Goal: Task Accomplishment & Management: Complete application form

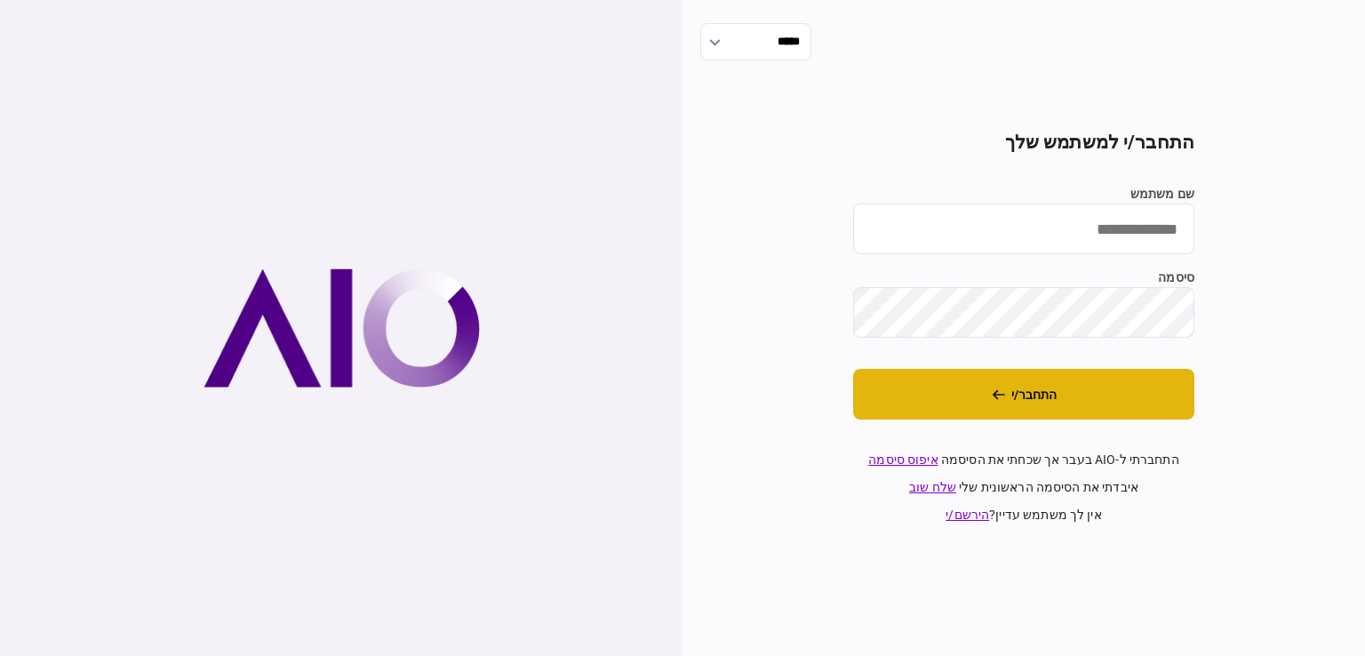
type input "*********"
click at [1055, 393] on button "התחבר/י" at bounding box center [1023, 394] width 341 height 51
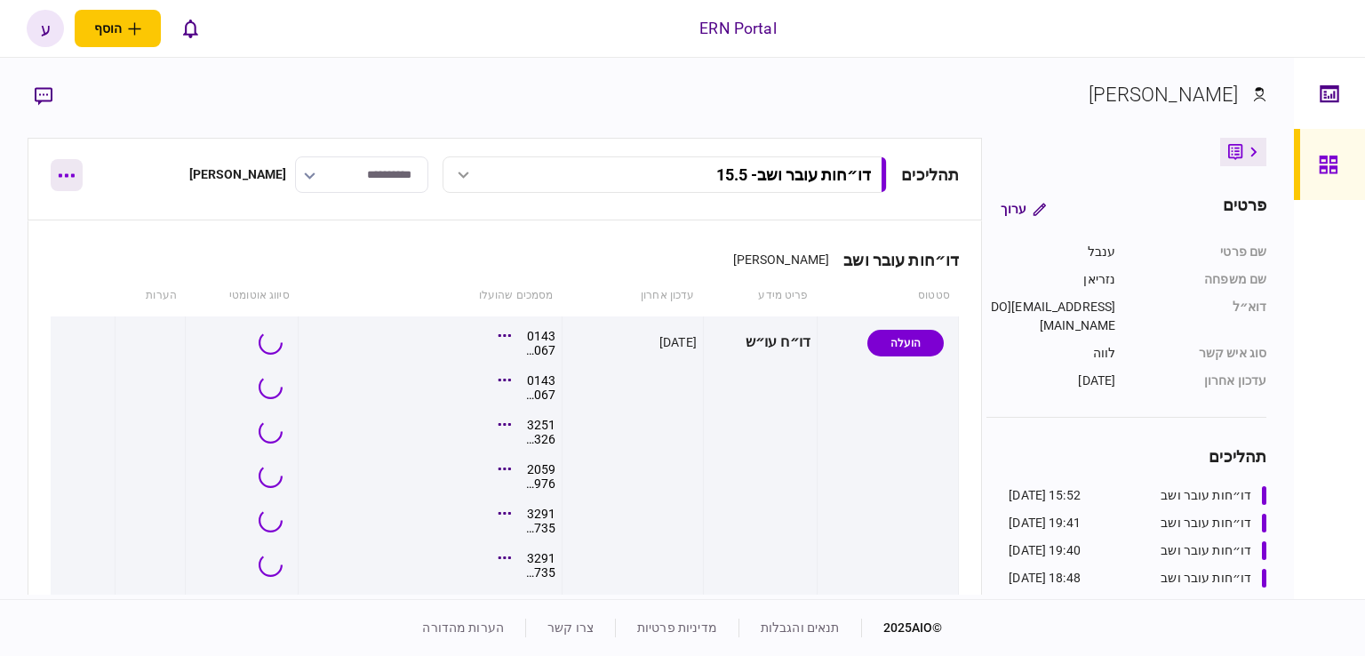
click at [65, 178] on button "button" at bounding box center [67, 175] width 32 height 32
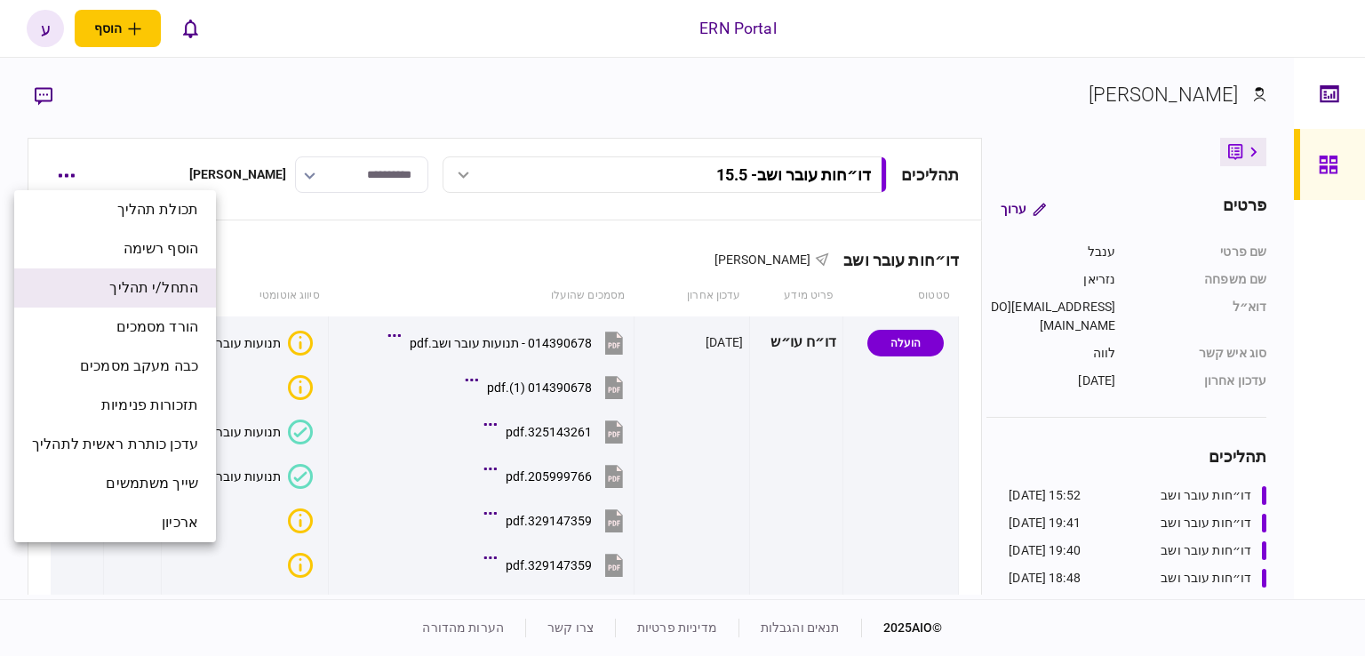
click at [185, 282] on span "התחל/י תהליך" at bounding box center [153, 287] width 89 height 21
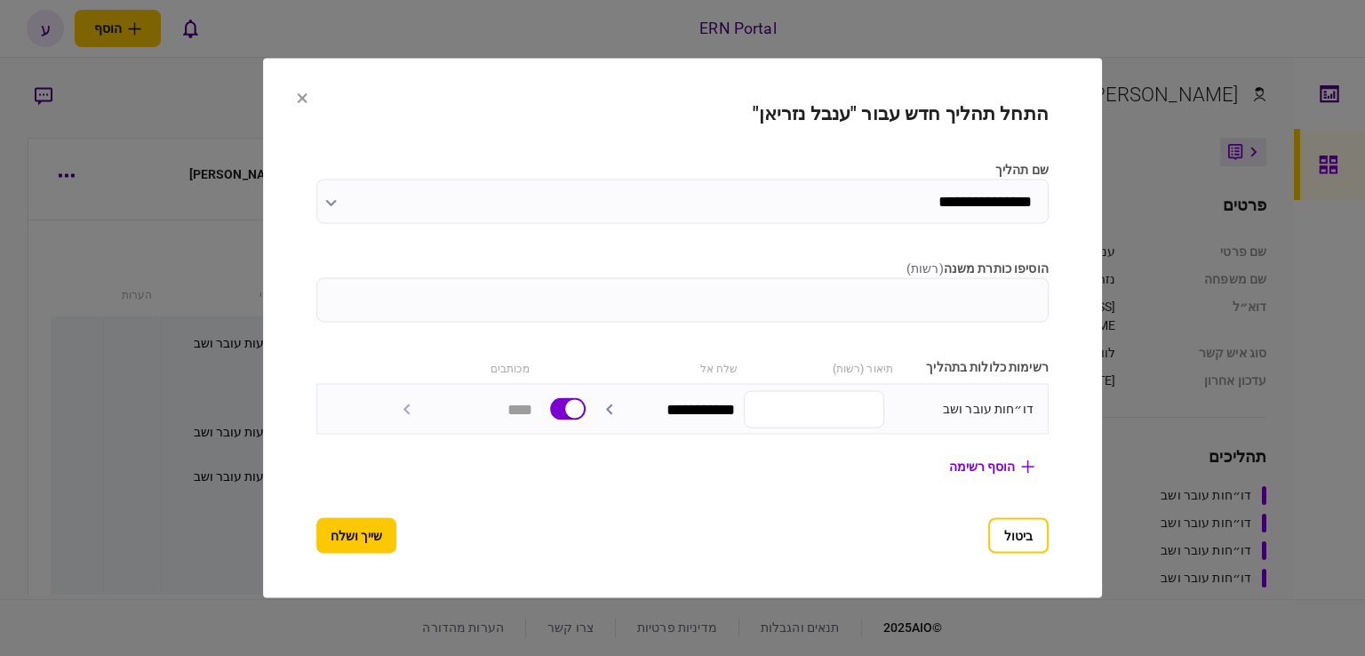
click at [928, 296] on input "הוסיפו כותרת משנה ( רשות )" at bounding box center [682, 300] width 732 height 44
type input "*******"
click at [316, 534] on button "שייך ושלח" at bounding box center [356, 536] width 80 height 36
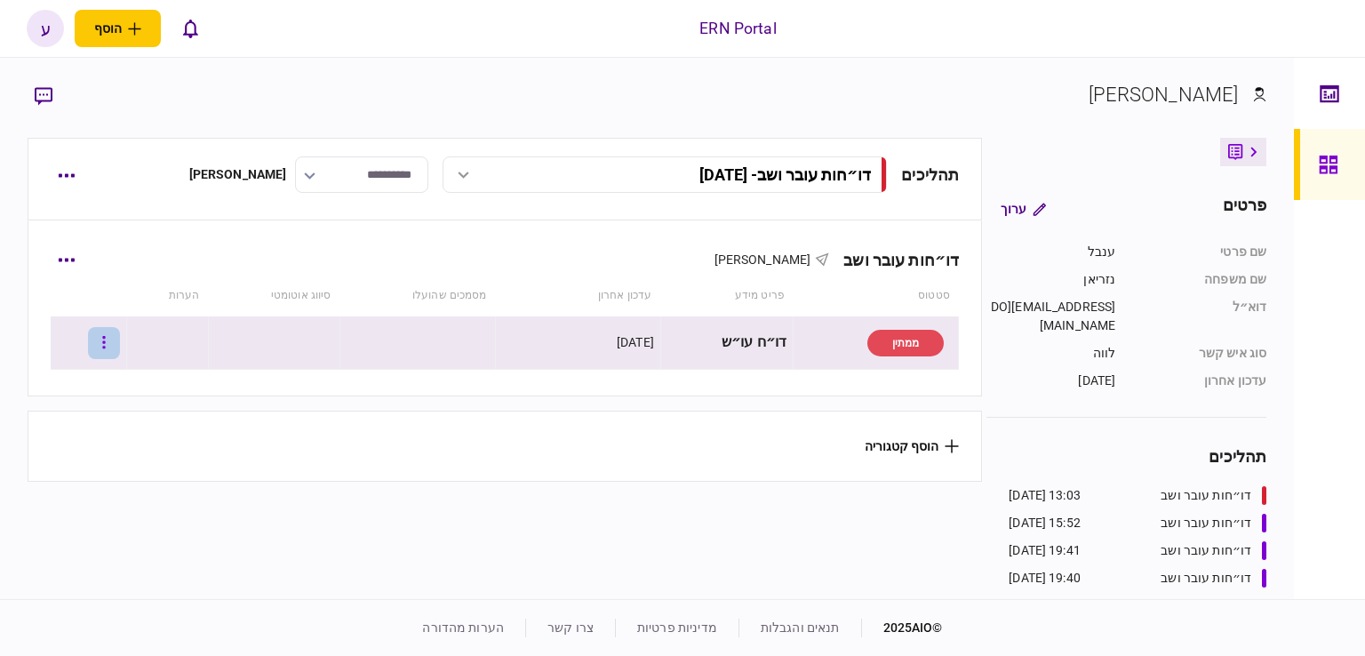
click at [120, 335] on button "button" at bounding box center [104, 343] width 32 height 32
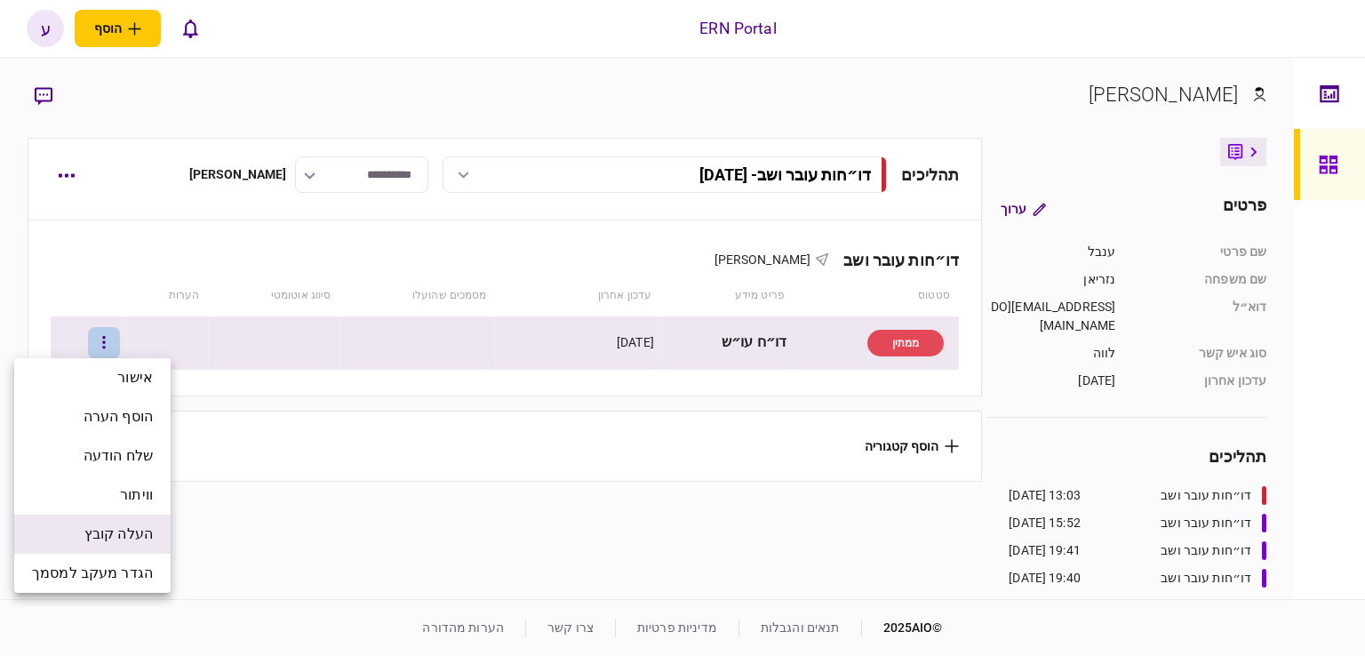
click at [140, 524] on span "העלה קובץ" at bounding box center [118, 534] width 68 height 21
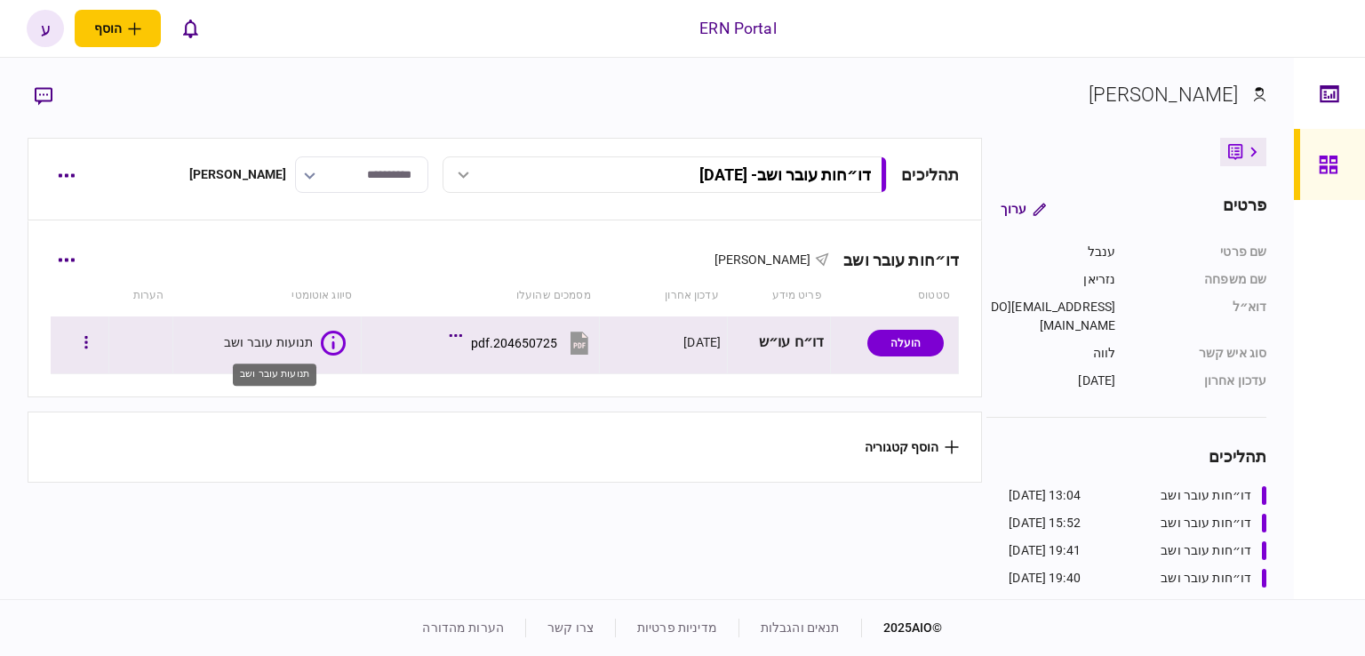
click at [281, 339] on div "תנועות עובר ושב" at bounding box center [269, 342] width 90 height 18
click at [299, 337] on div "תנועות עובר ושב" at bounding box center [267, 343] width 87 height 14
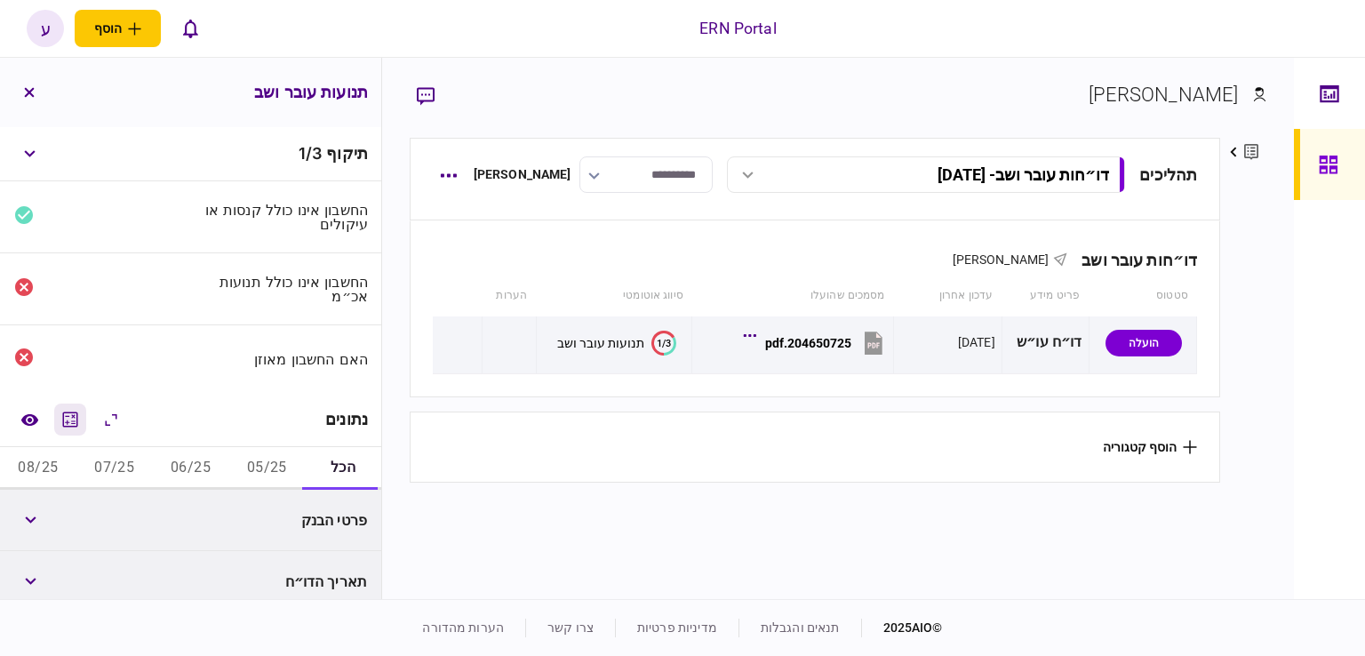
click at [67, 420] on icon "מחשבון" at bounding box center [70, 419] width 15 height 15
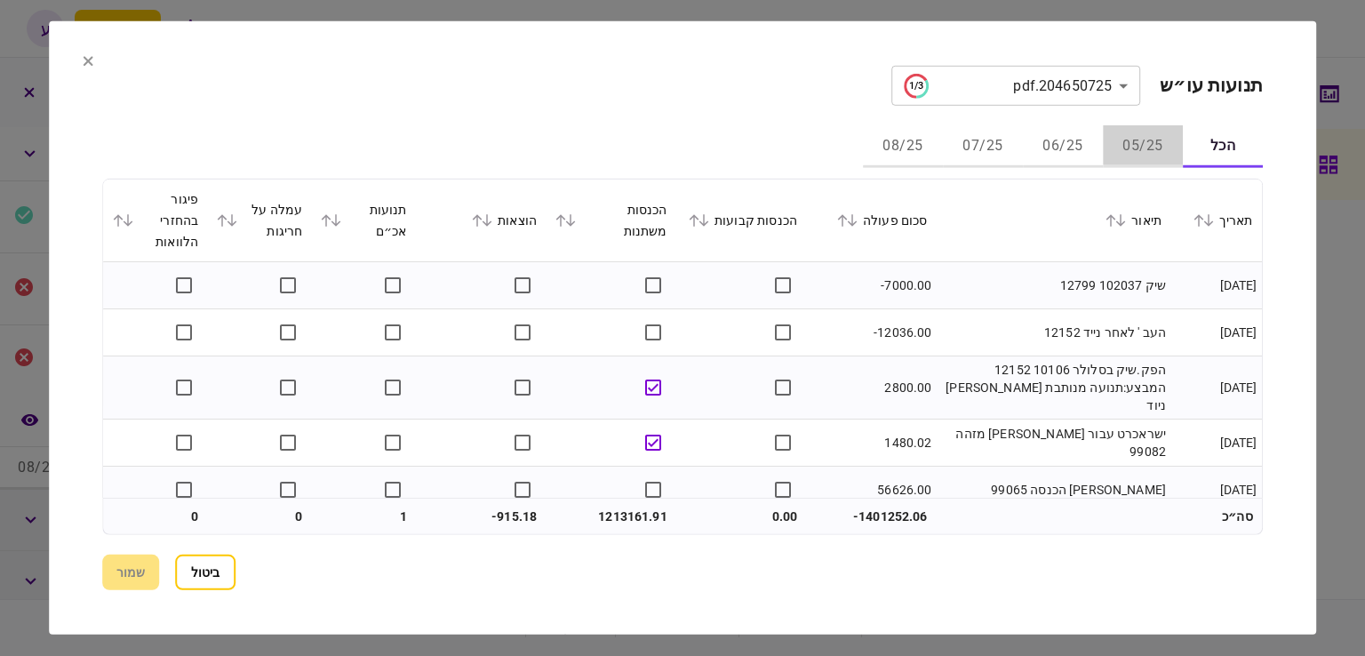
click at [1116, 136] on button "05/25" at bounding box center [1143, 146] width 80 height 43
click at [1059, 149] on button "06/25" at bounding box center [1063, 146] width 80 height 43
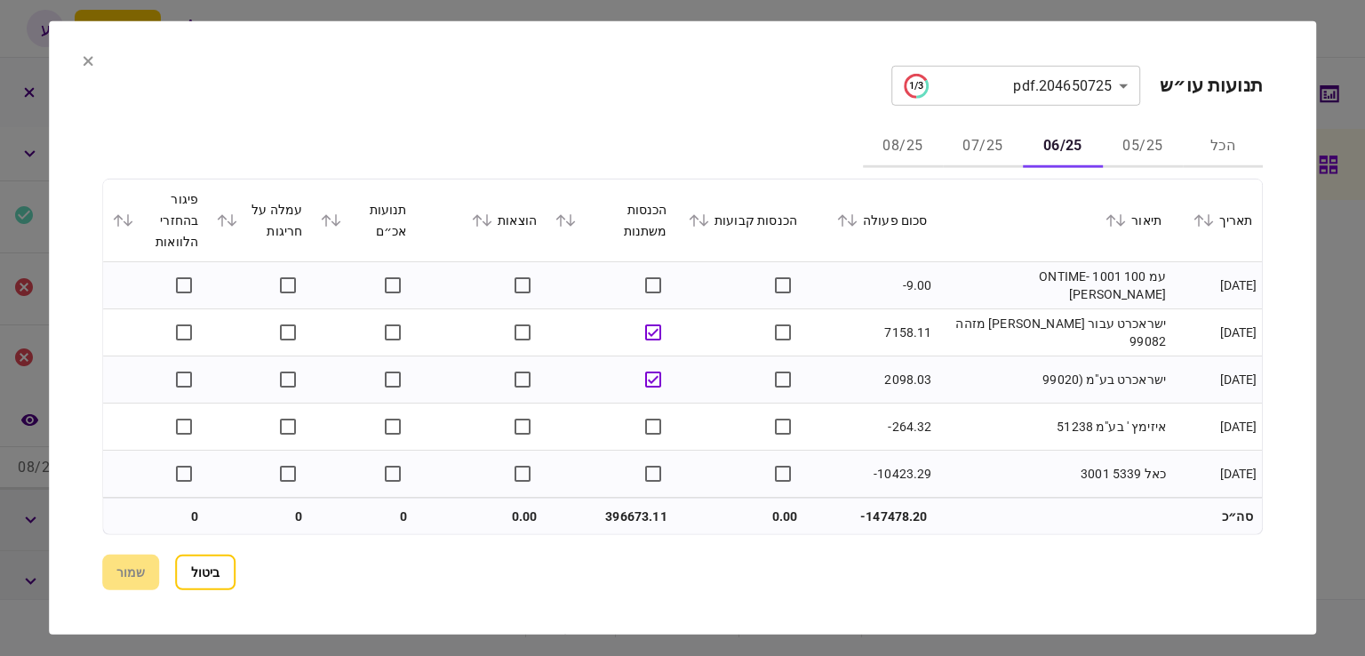
click at [858, 221] on icon at bounding box center [853, 220] width 10 height 12
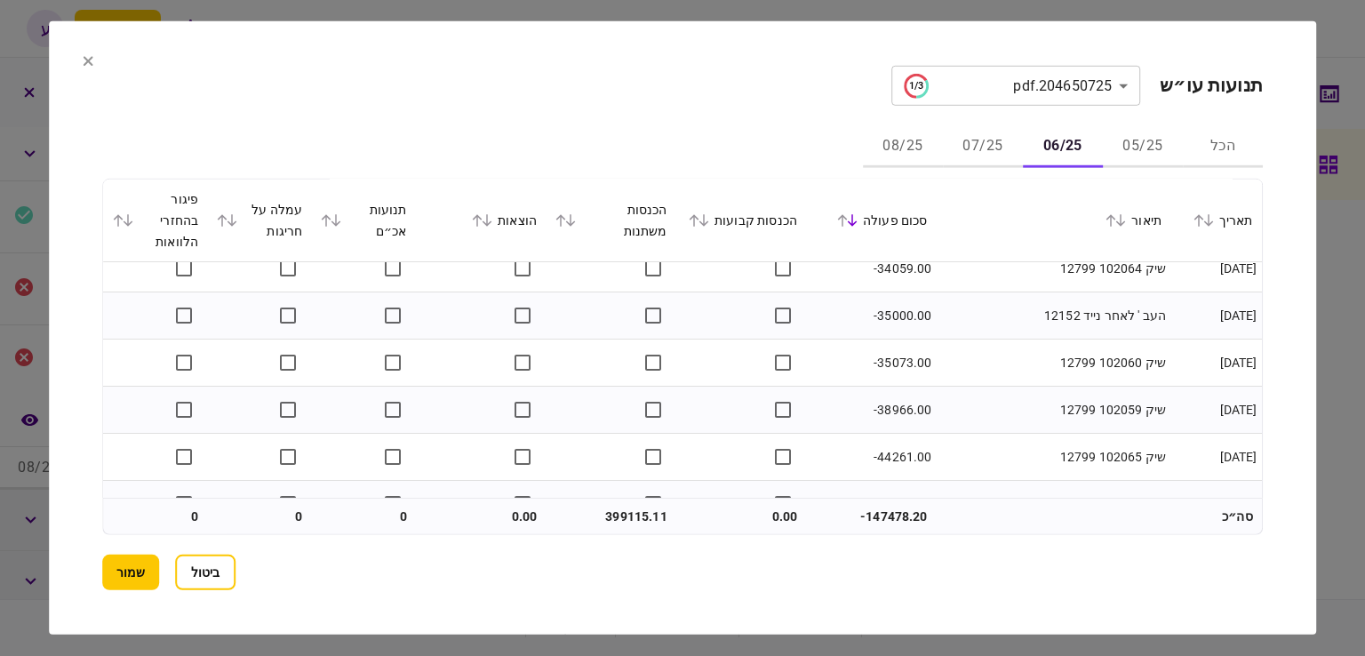
scroll to position [3453, 0]
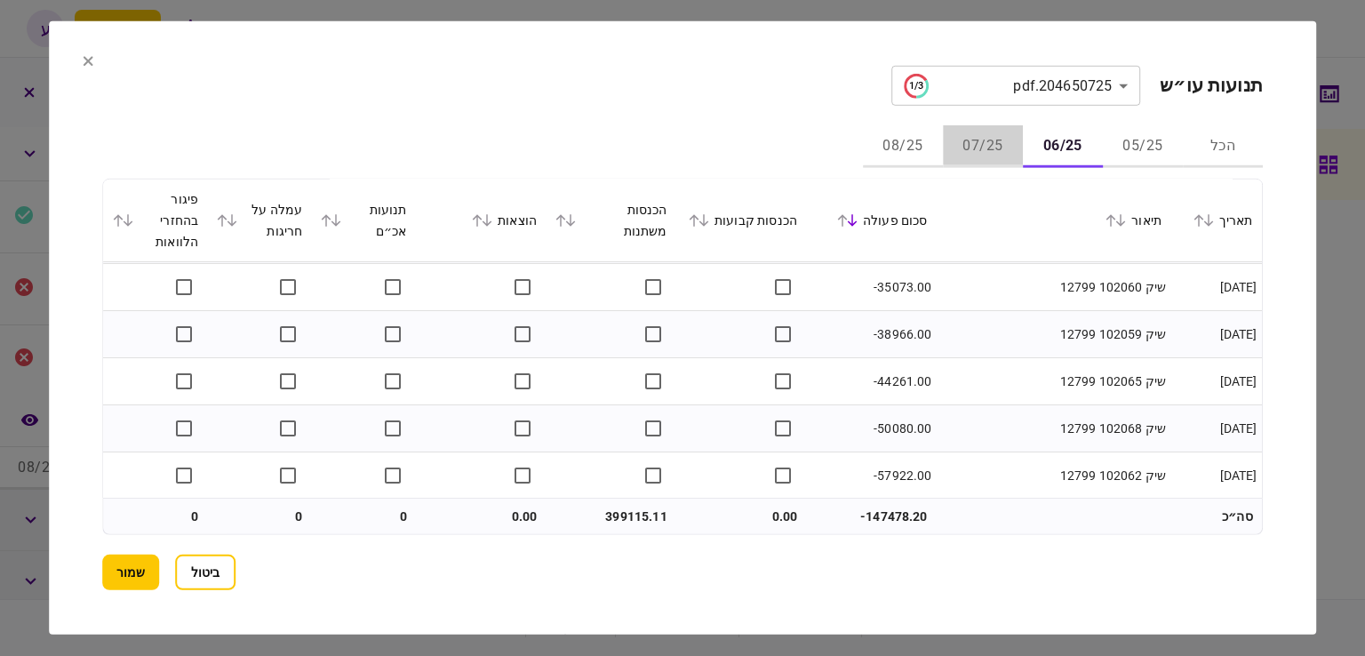
click at [978, 140] on button "07/25" at bounding box center [983, 146] width 80 height 43
click at [922, 156] on button "08/25" at bounding box center [903, 146] width 80 height 43
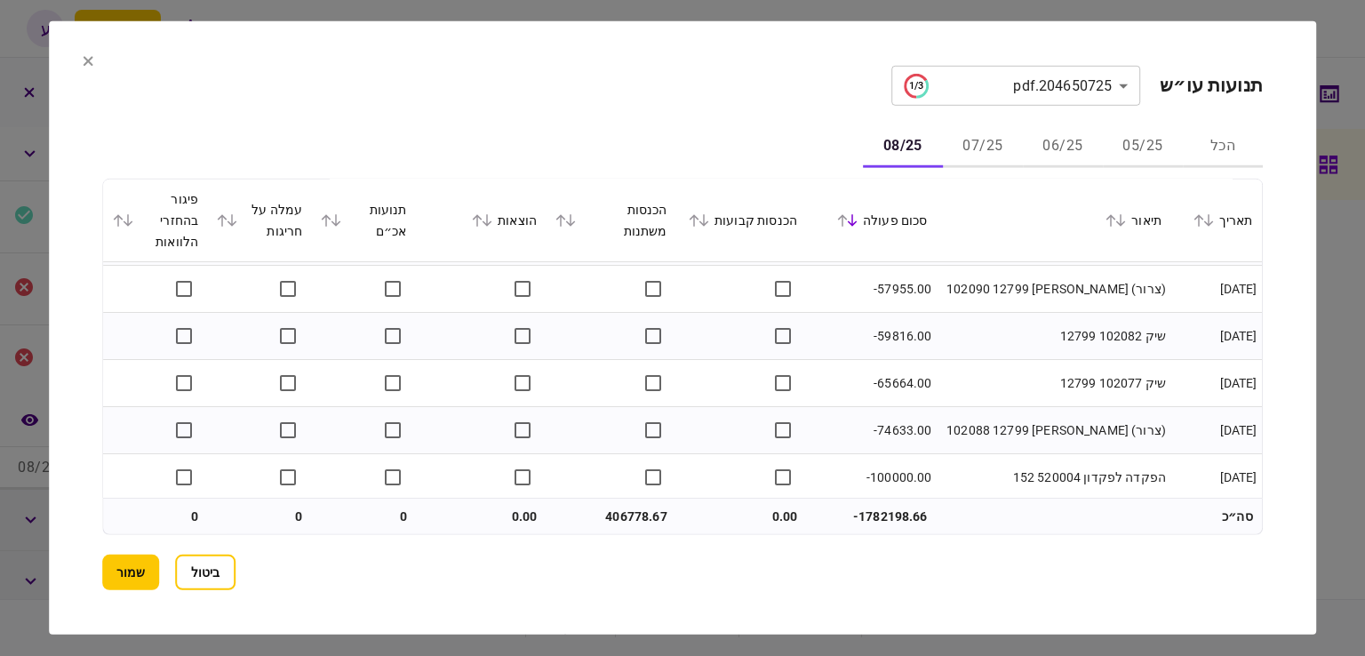
scroll to position [3187, 0]
click at [1050, 146] on button "06/25" at bounding box center [1063, 146] width 80 height 43
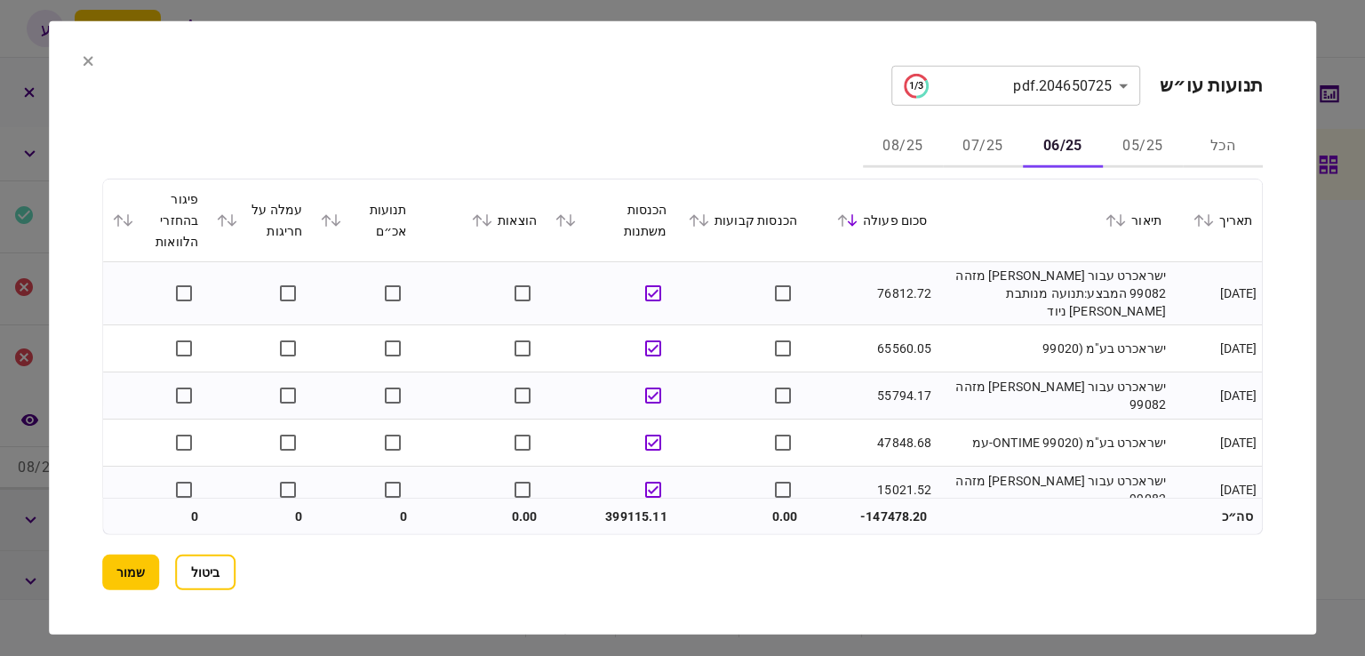
click at [1120, 147] on button "05/25" at bounding box center [1143, 146] width 80 height 43
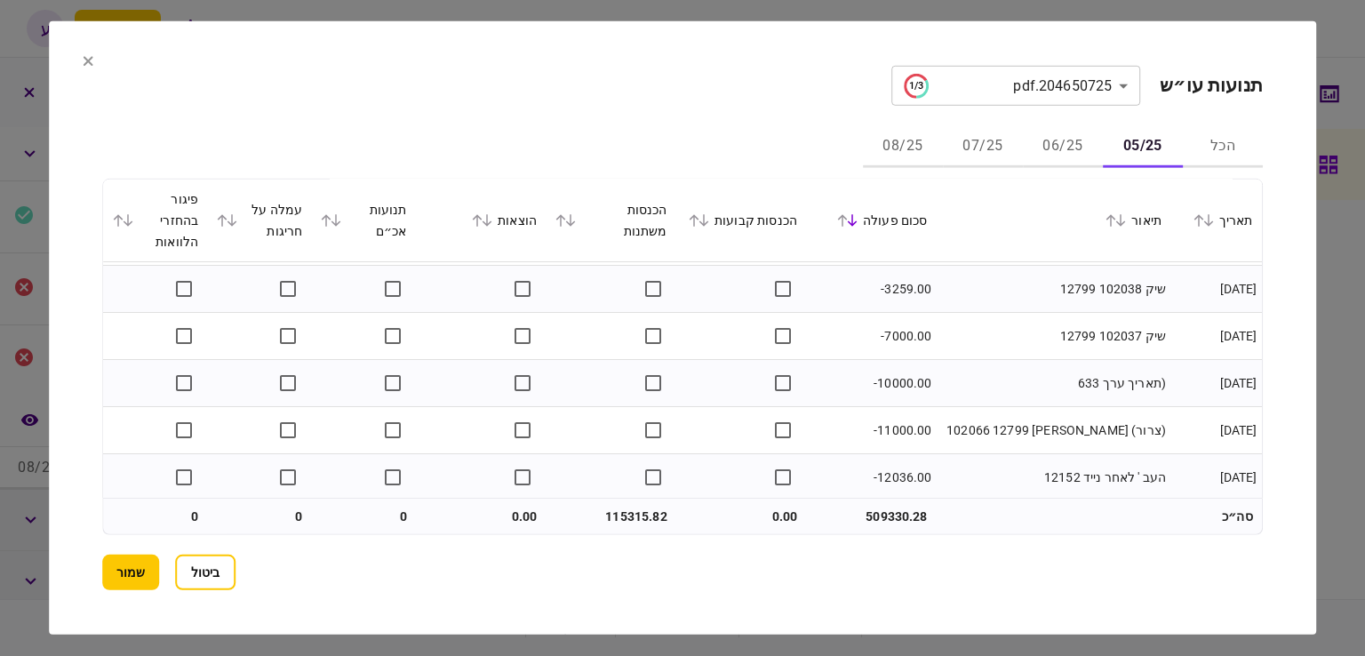
scroll to position [1317, 0]
click at [134, 562] on button "שמור" at bounding box center [130, 573] width 57 height 36
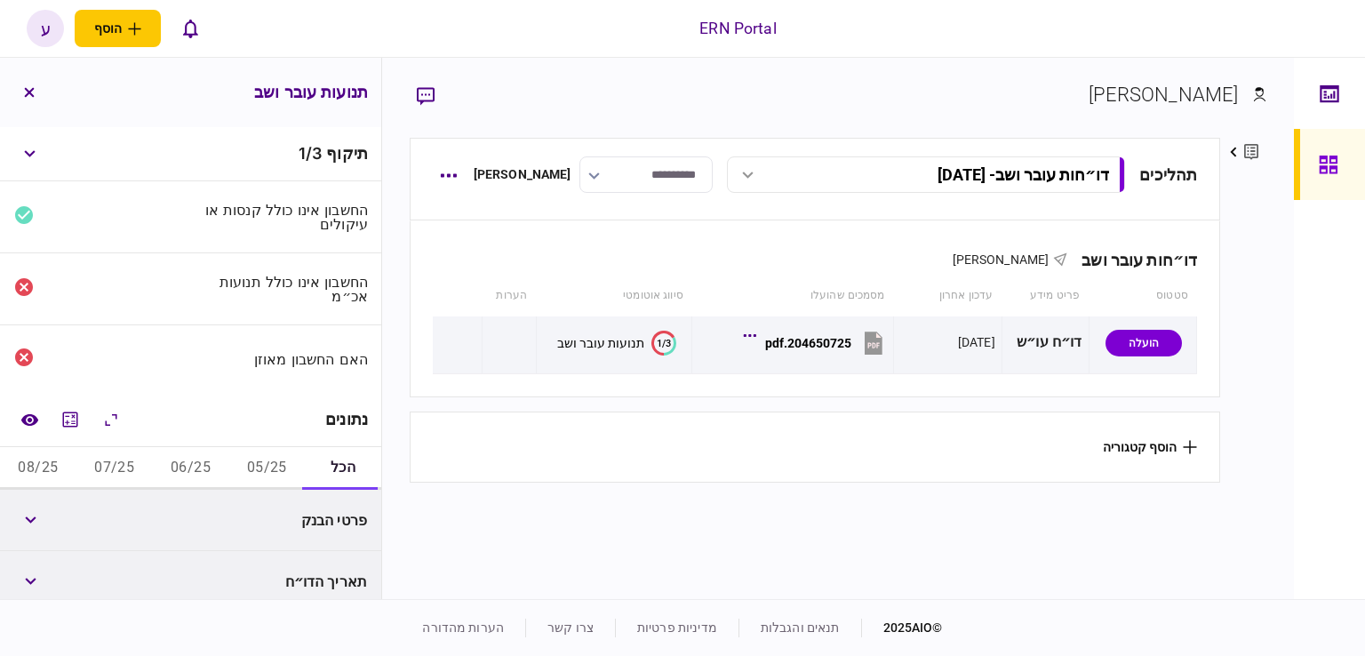
click at [241, 457] on button "05/25" at bounding box center [266, 468] width 76 height 43
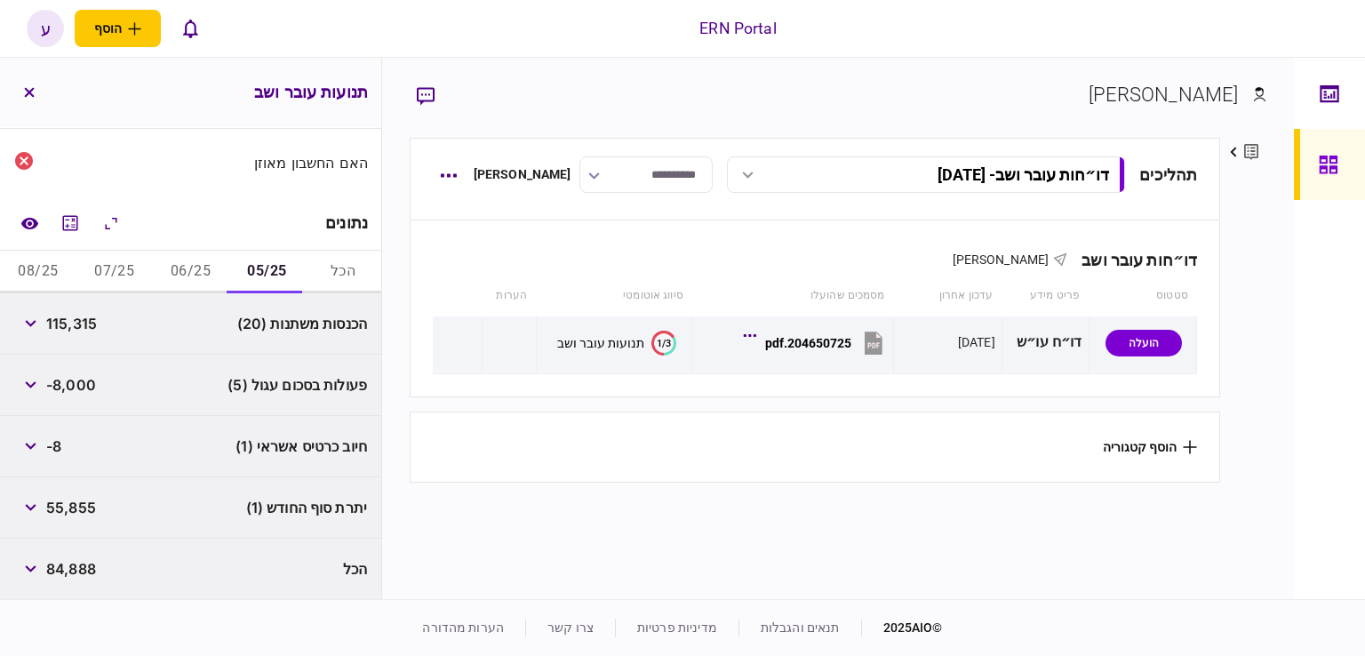
click at [87, 329] on span "115,315" at bounding box center [71, 323] width 51 height 21
copy span "115,315"
click at [112, 352] on div "הכנסות משתנות (20) 115,315" at bounding box center [190, 323] width 381 height 61
click at [194, 276] on button "06/25" at bounding box center [191, 272] width 76 height 43
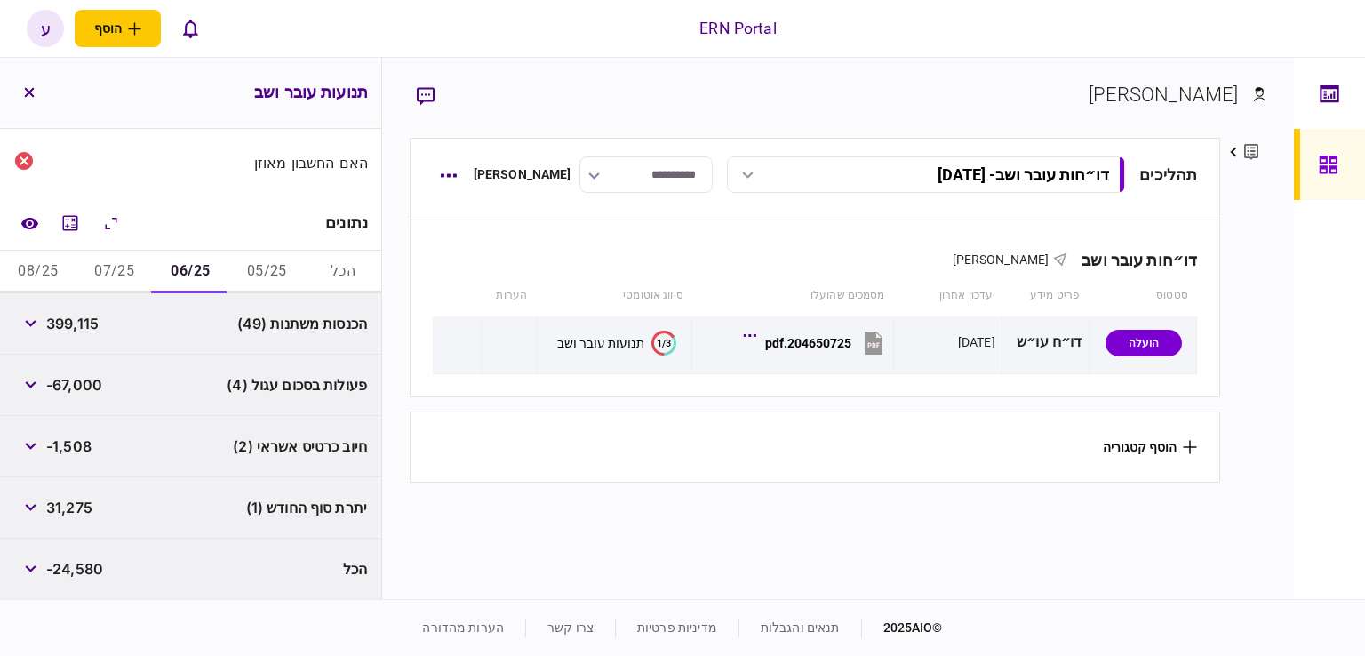
click at [80, 326] on span "399,115" at bounding box center [72, 323] width 52 height 21
click at [79, 325] on span "399,115" at bounding box center [72, 323] width 52 height 21
copy span "399,115"
click at [116, 275] on button "07/25" at bounding box center [114, 272] width 76 height 43
click at [85, 332] on span "419,918" at bounding box center [72, 323] width 53 height 21
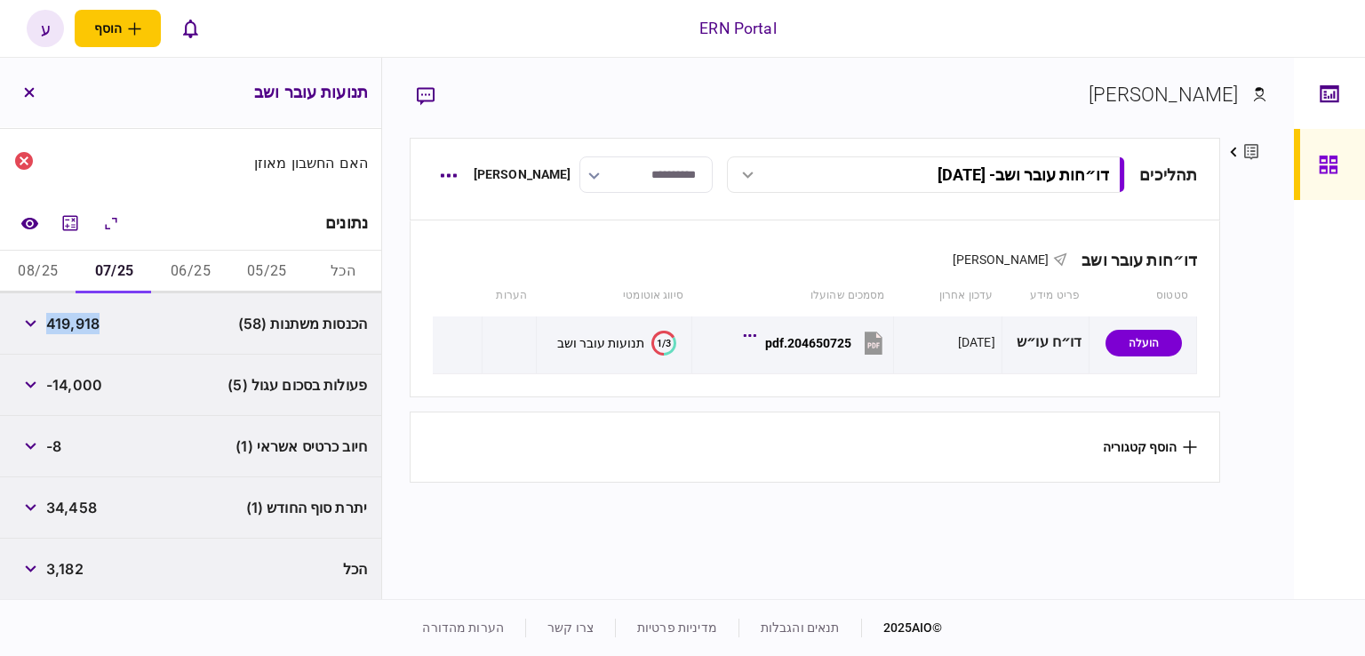
click at [85, 332] on span "419,918" at bounding box center [72, 323] width 53 height 21
copy span "419,918"
click at [50, 263] on button "08/25" at bounding box center [38, 272] width 76 height 43
click at [75, 325] on span "406,778" at bounding box center [75, 323] width 59 height 21
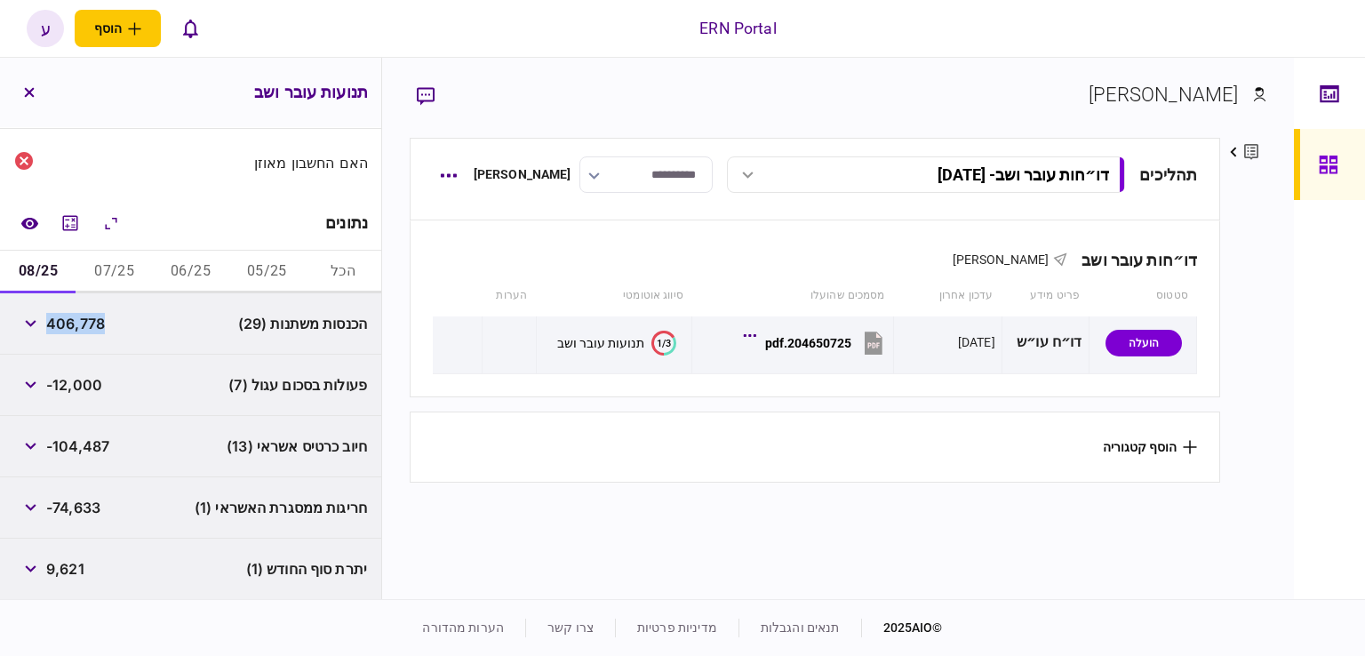
copy span "406,778"
